Goal: Task Accomplishment & Management: Manage account settings

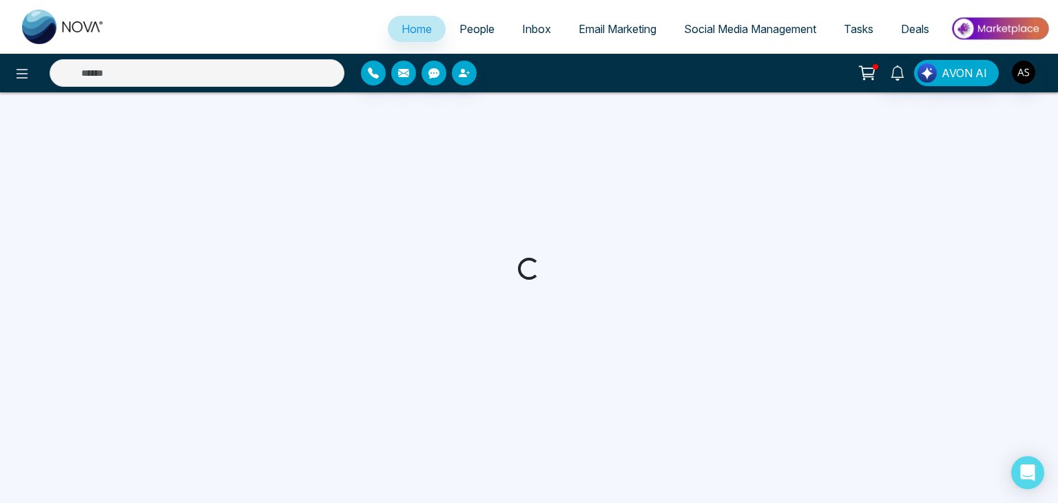
select select "*"
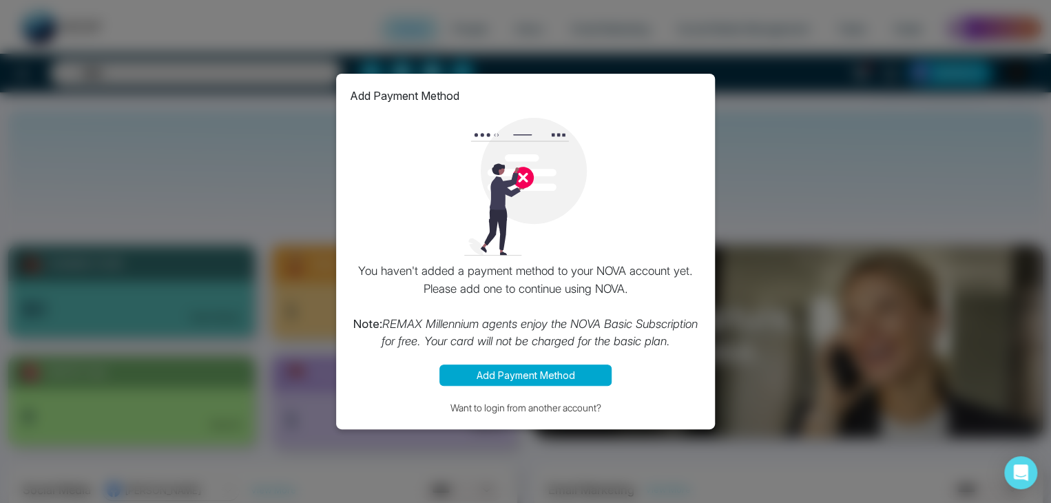
click at [857, 132] on div "Add Payment Method You haven't added a payment method to your NOVA account yet.…" at bounding box center [525, 251] width 1051 height 503
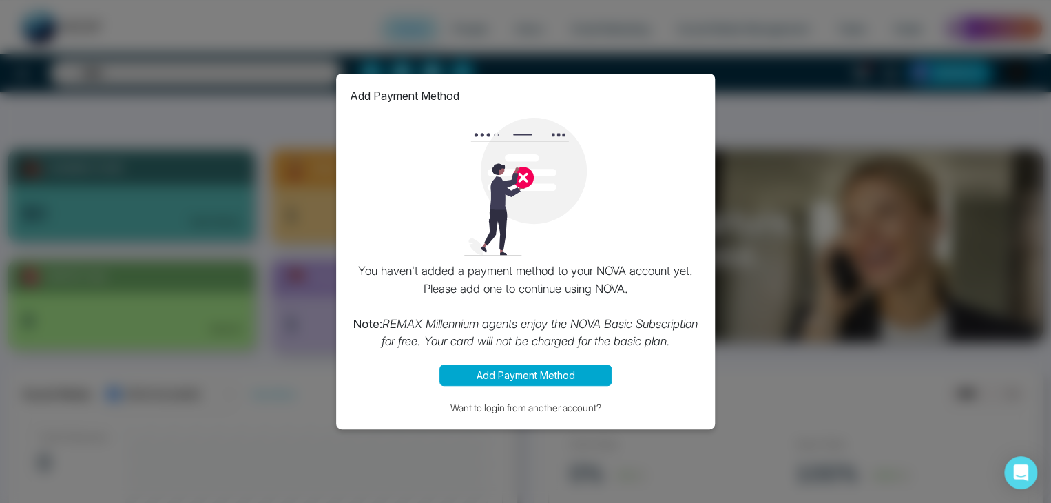
scroll to position [138, 0]
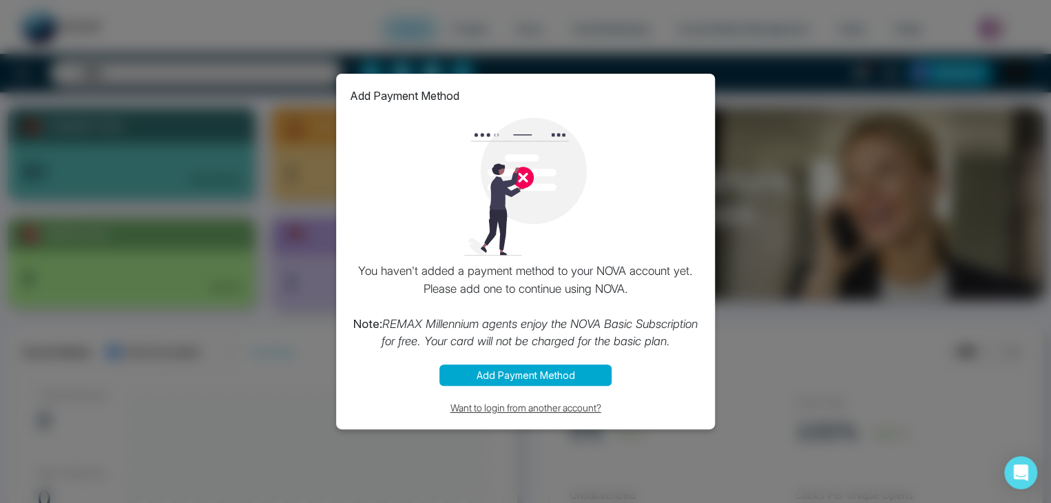
click at [532, 402] on button "Want to login from another account?" at bounding box center [525, 408] width 351 height 16
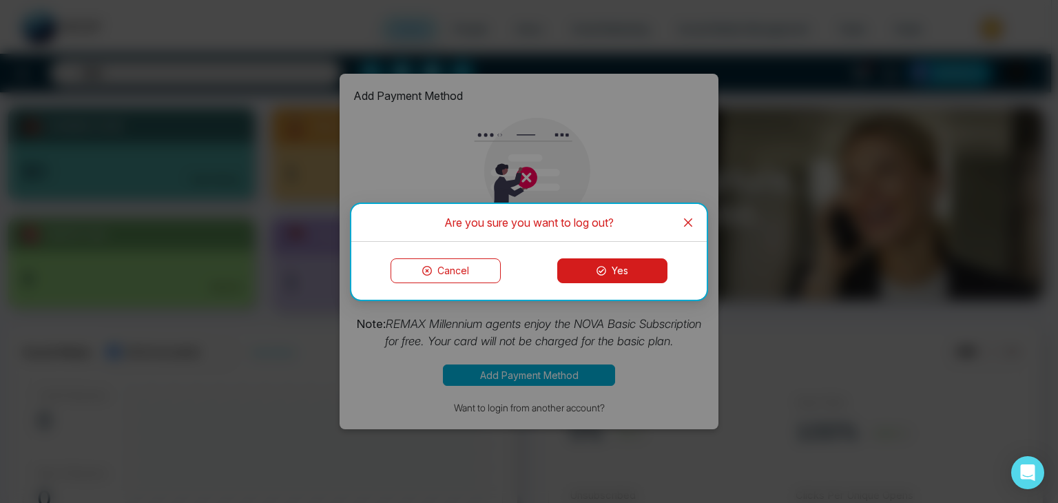
click at [612, 258] on button "Yes" at bounding box center [612, 270] width 110 height 25
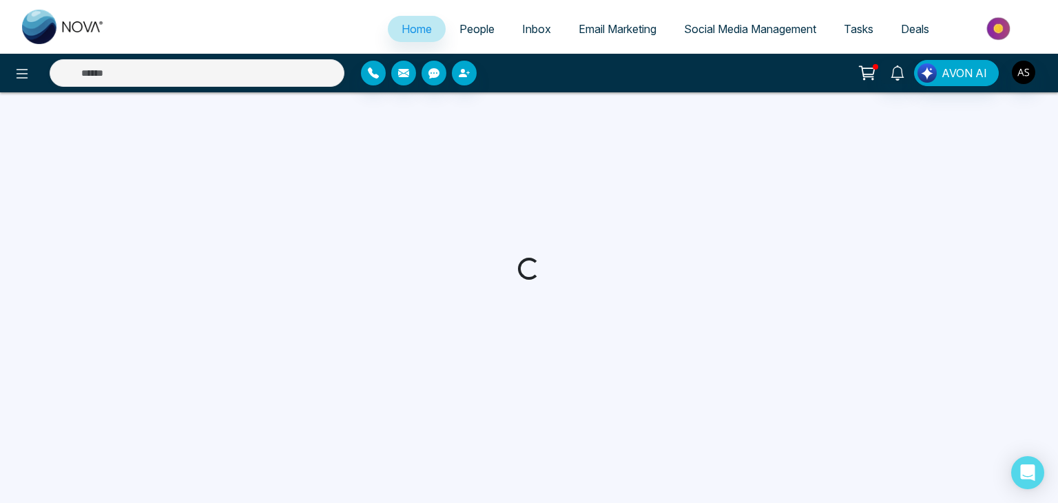
select select "*"
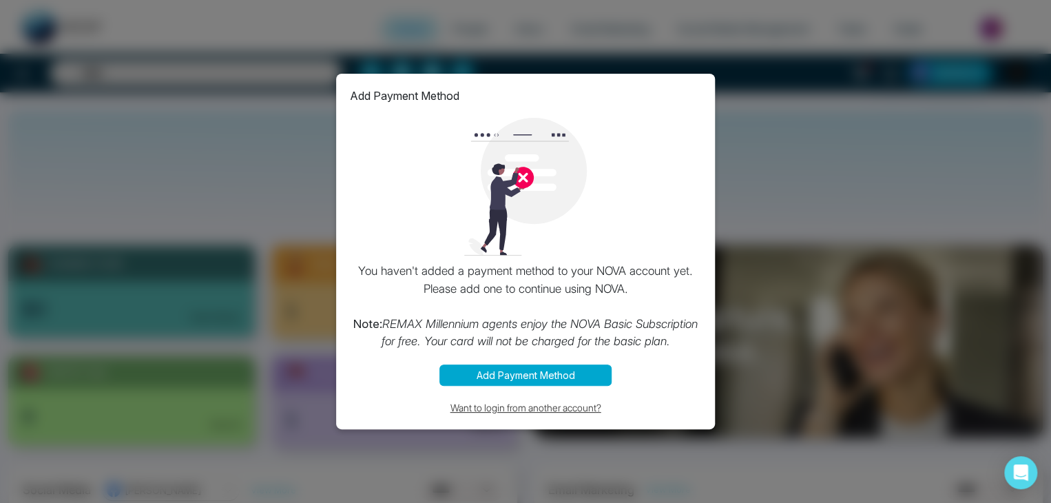
click at [577, 409] on button "Want to login from another account?" at bounding box center [525, 408] width 351 height 16
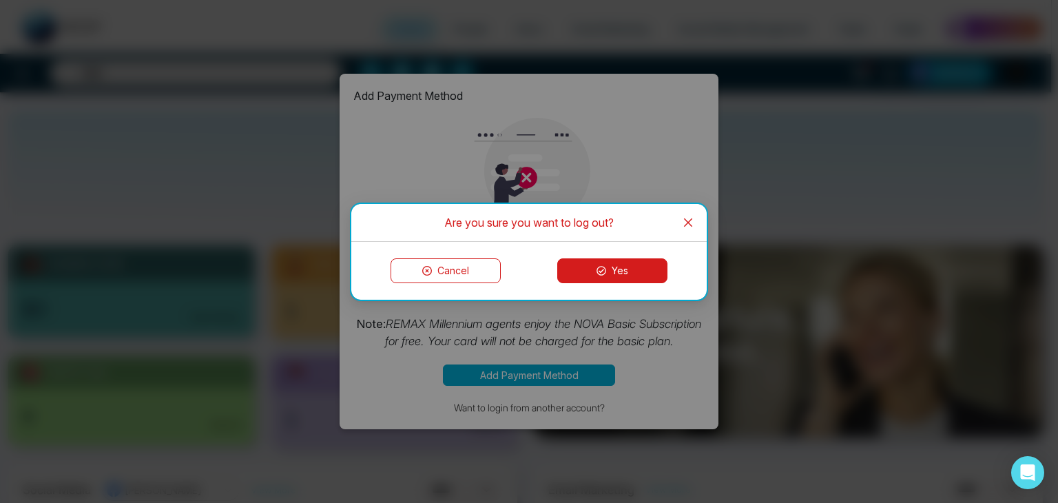
click at [641, 271] on button "Yes" at bounding box center [612, 270] width 110 height 25
